Goal: Task Accomplishment & Management: Manage account settings

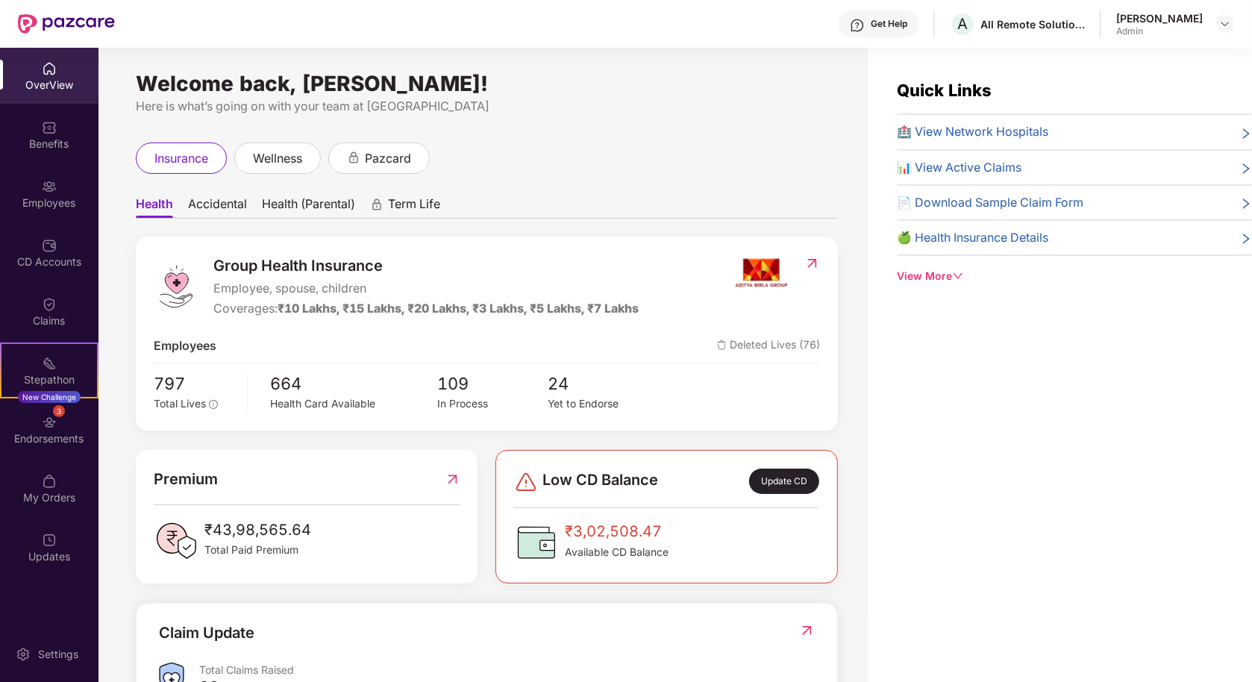
click at [49, 206] on div "Employees" at bounding box center [49, 203] width 99 height 15
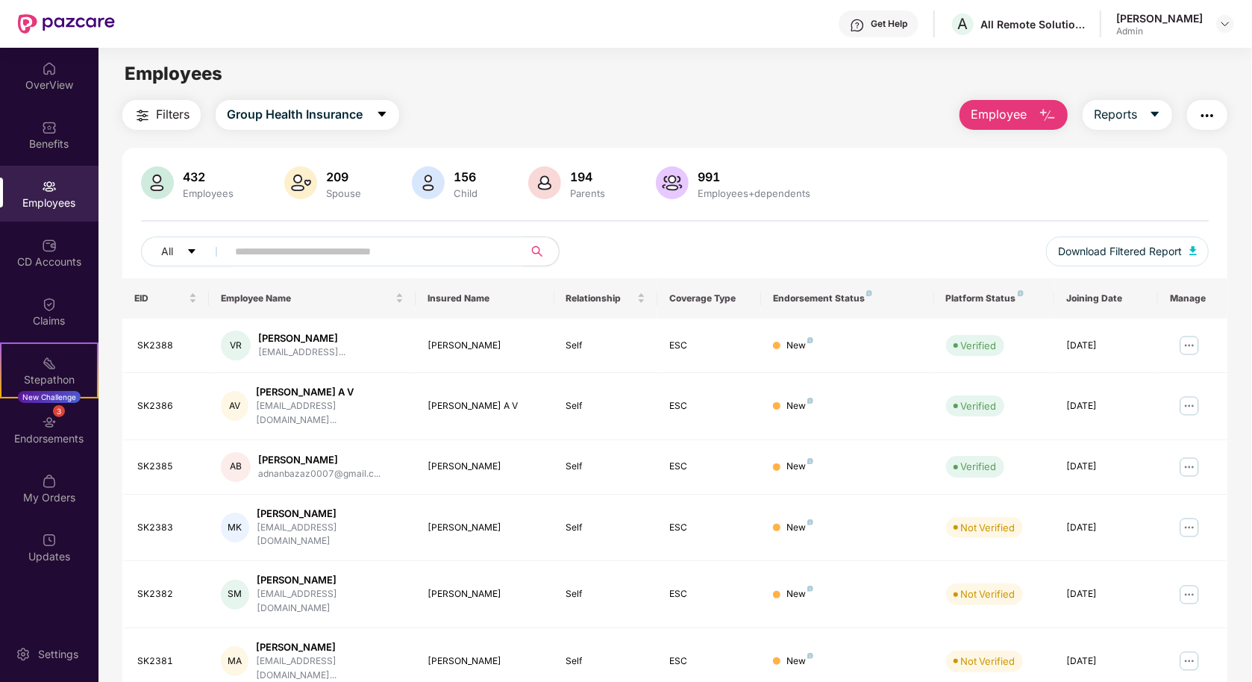
click at [353, 252] on input "text" at bounding box center [369, 251] width 268 height 22
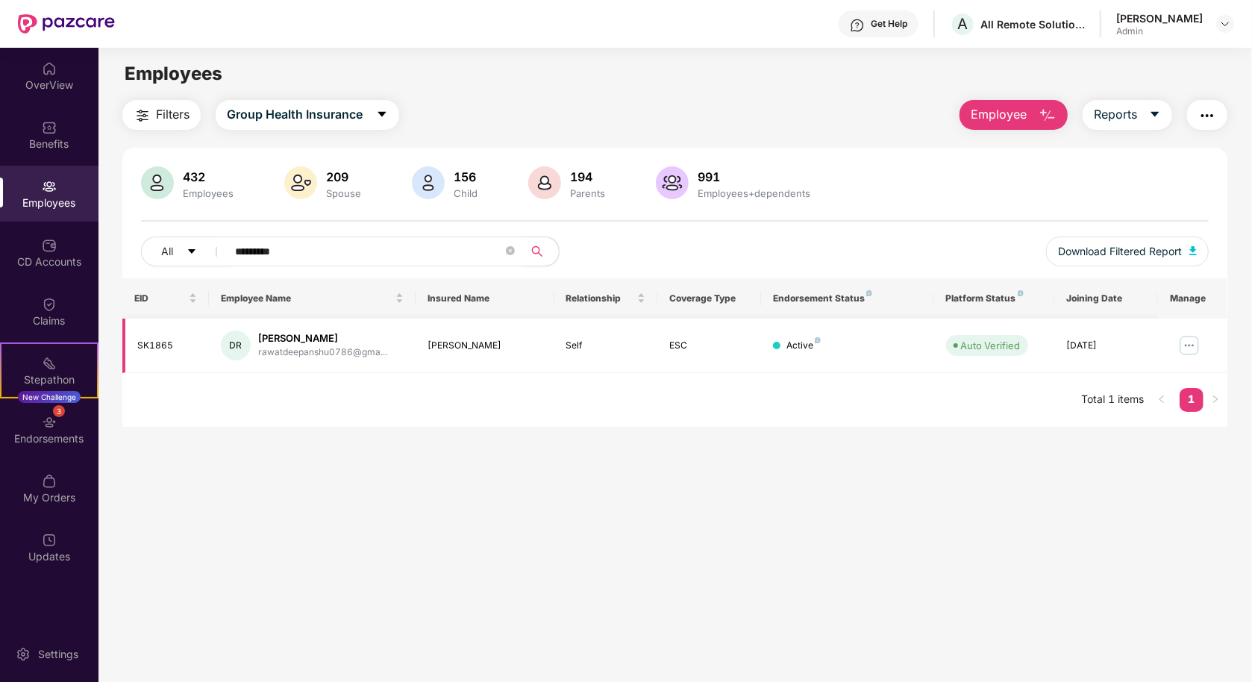
type input "*********"
click at [1194, 349] on img at bounding box center [1190, 346] width 24 height 24
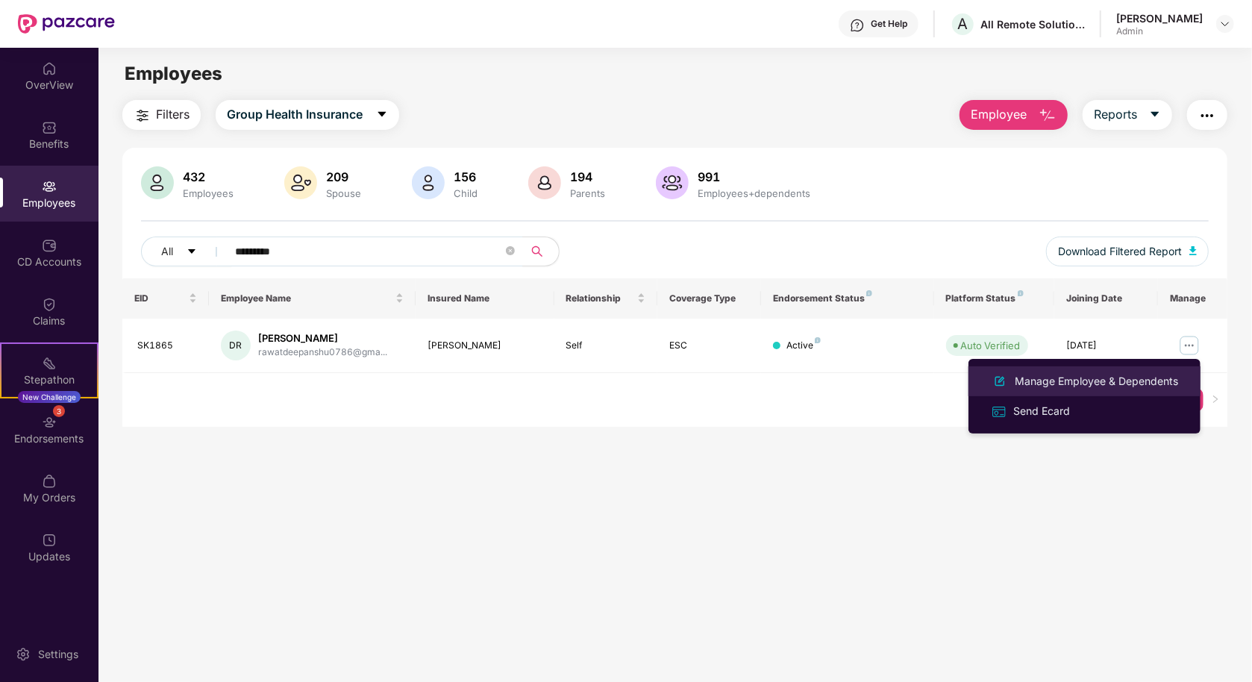
click at [1140, 375] on div "Manage Employee & Dependents" at bounding box center [1096, 381] width 169 height 16
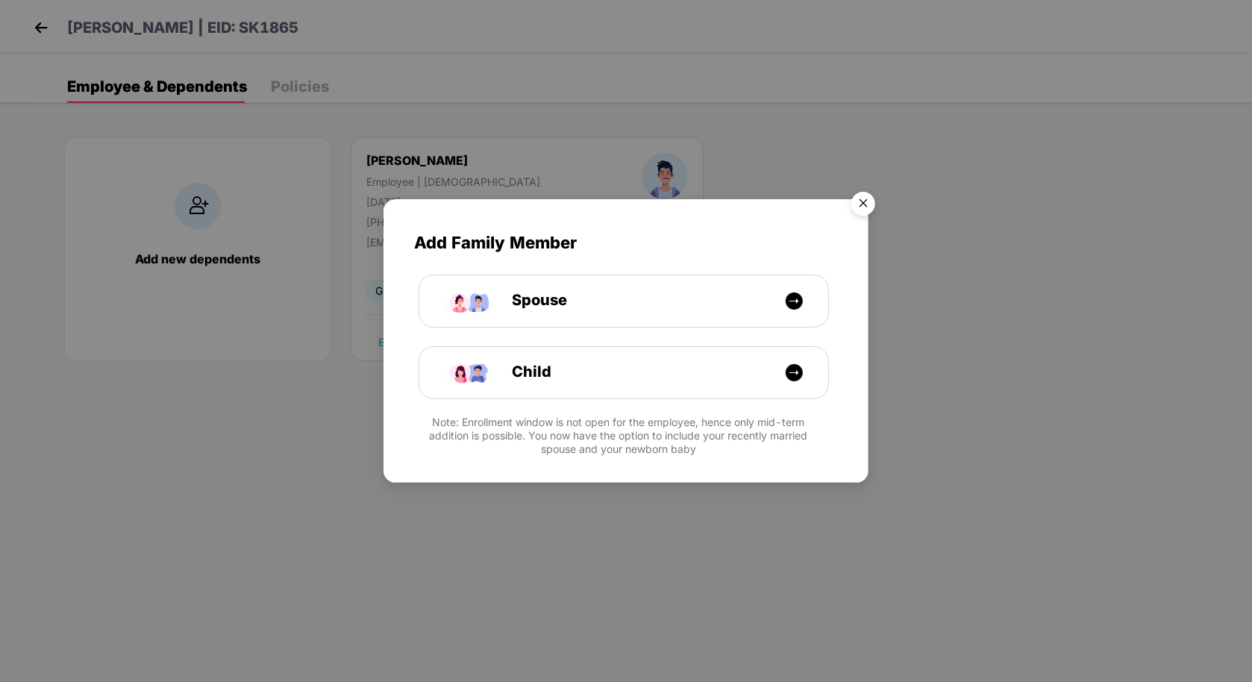
click at [863, 203] on img "Close" at bounding box center [864, 206] width 42 height 42
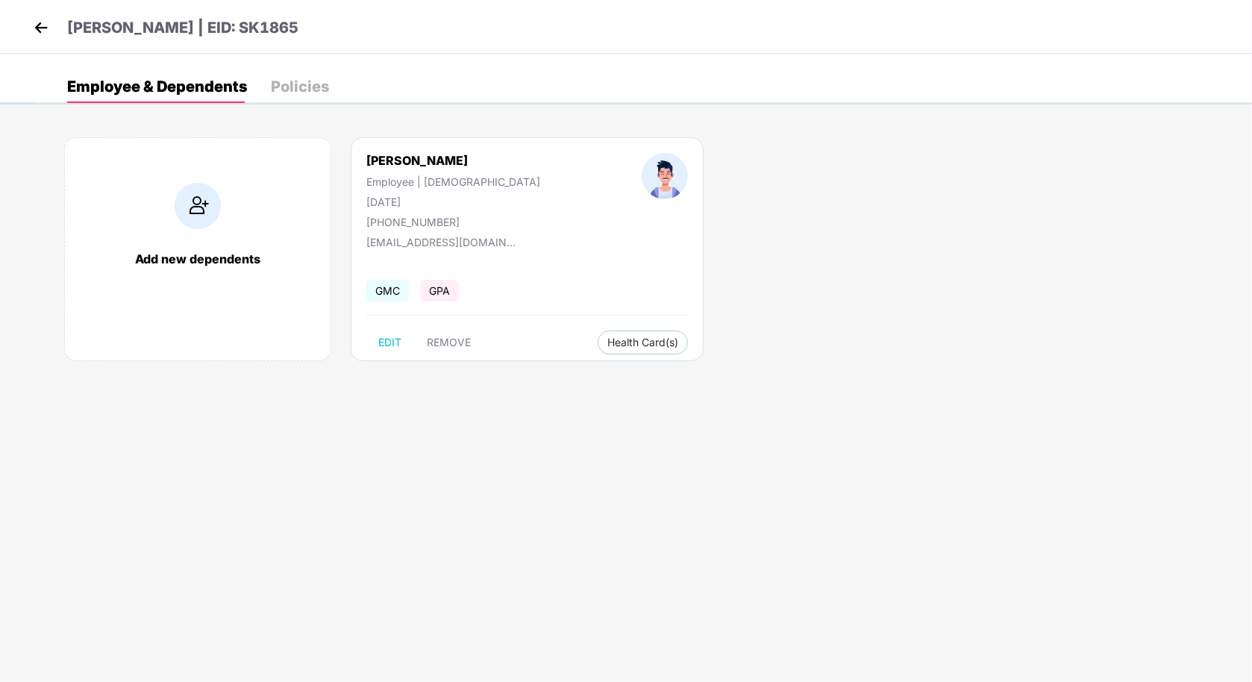
click at [284, 77] on div "Policies" at bounding box center [300, 86] width 58 height 33
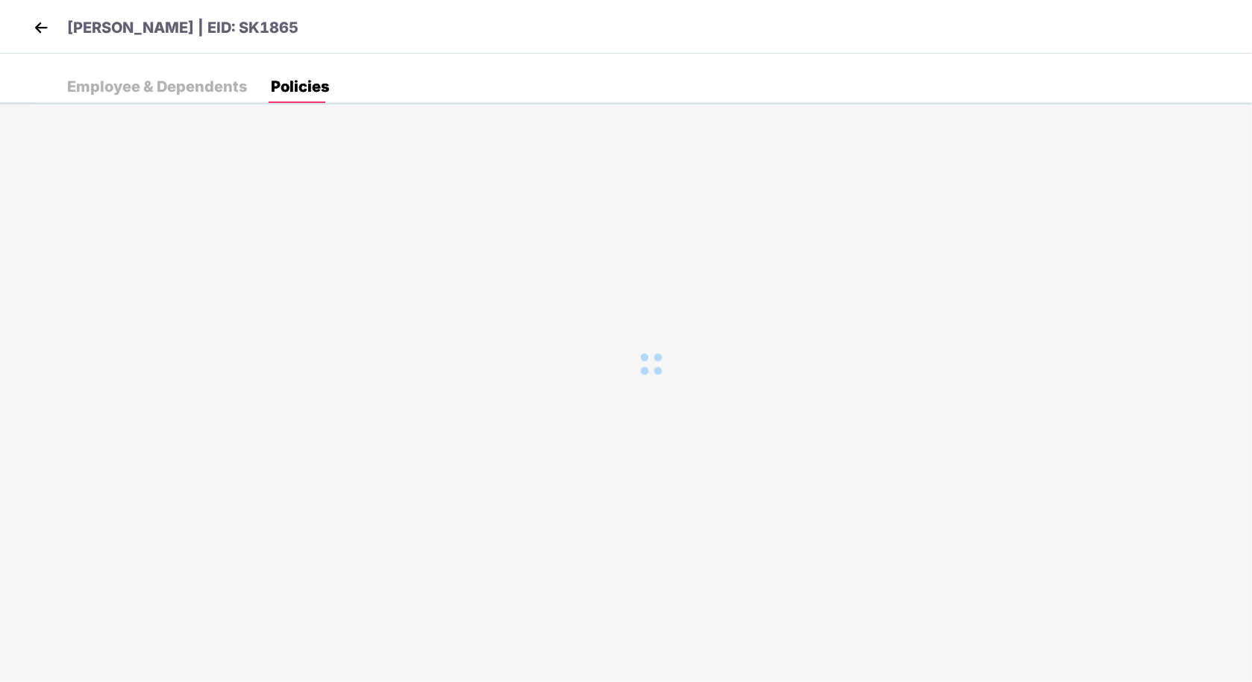
click at [187, 93] on div "Employee & Dependents" at bounding box center [157, 86] width 180 height 15
